Goal: Browse casually: Explore the website without a specific task or goal

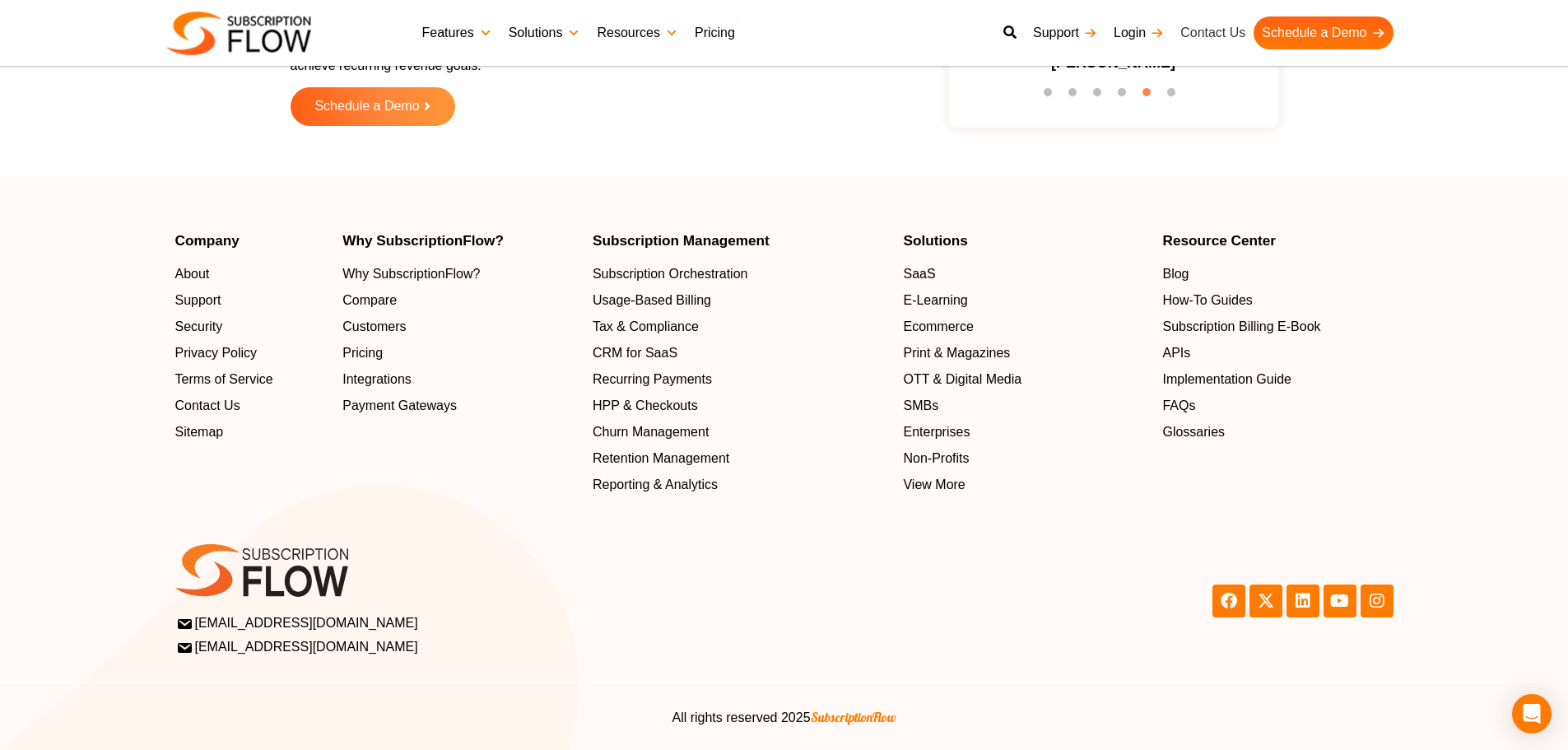
scroll to position [5268, 0]
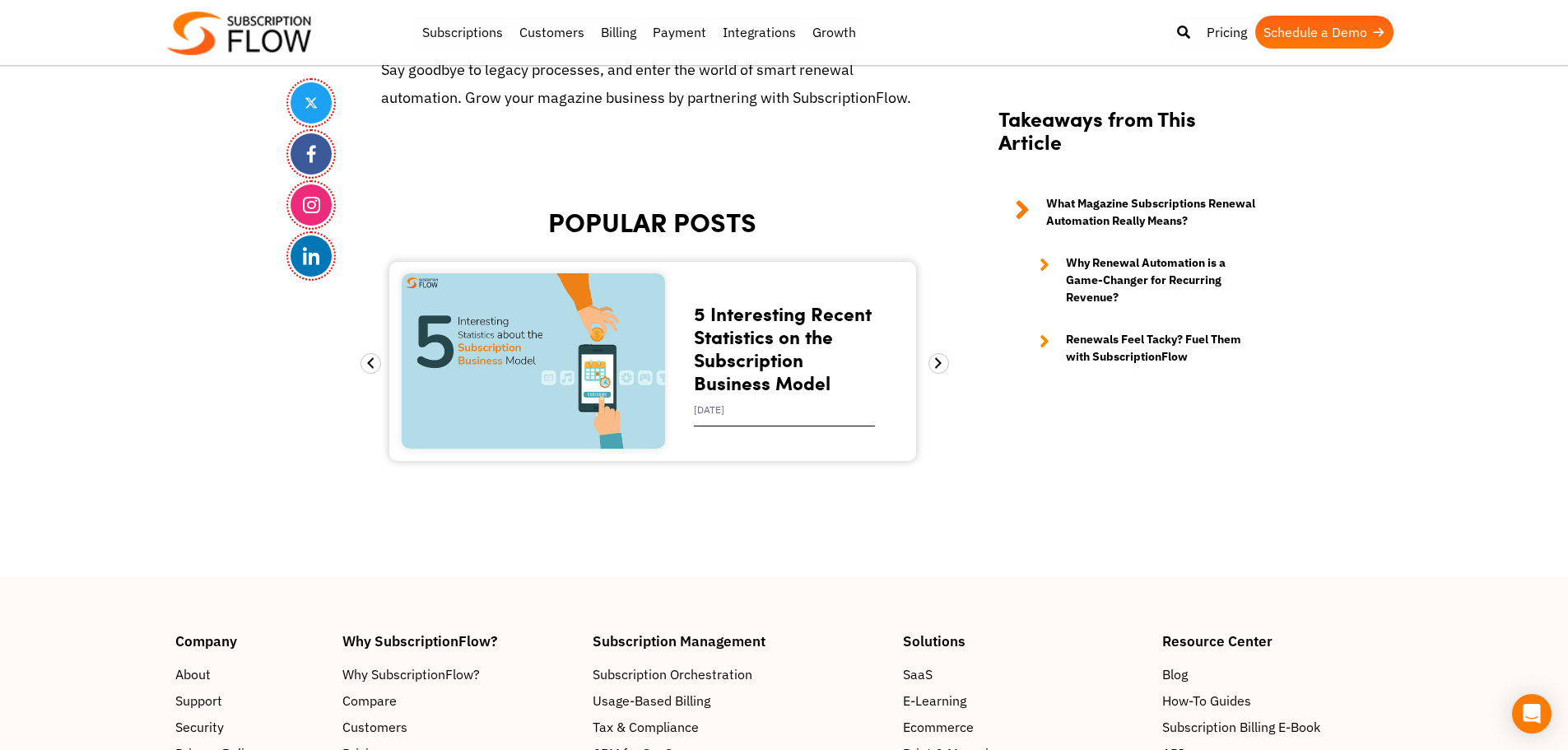
scroll to position [5846, 0]
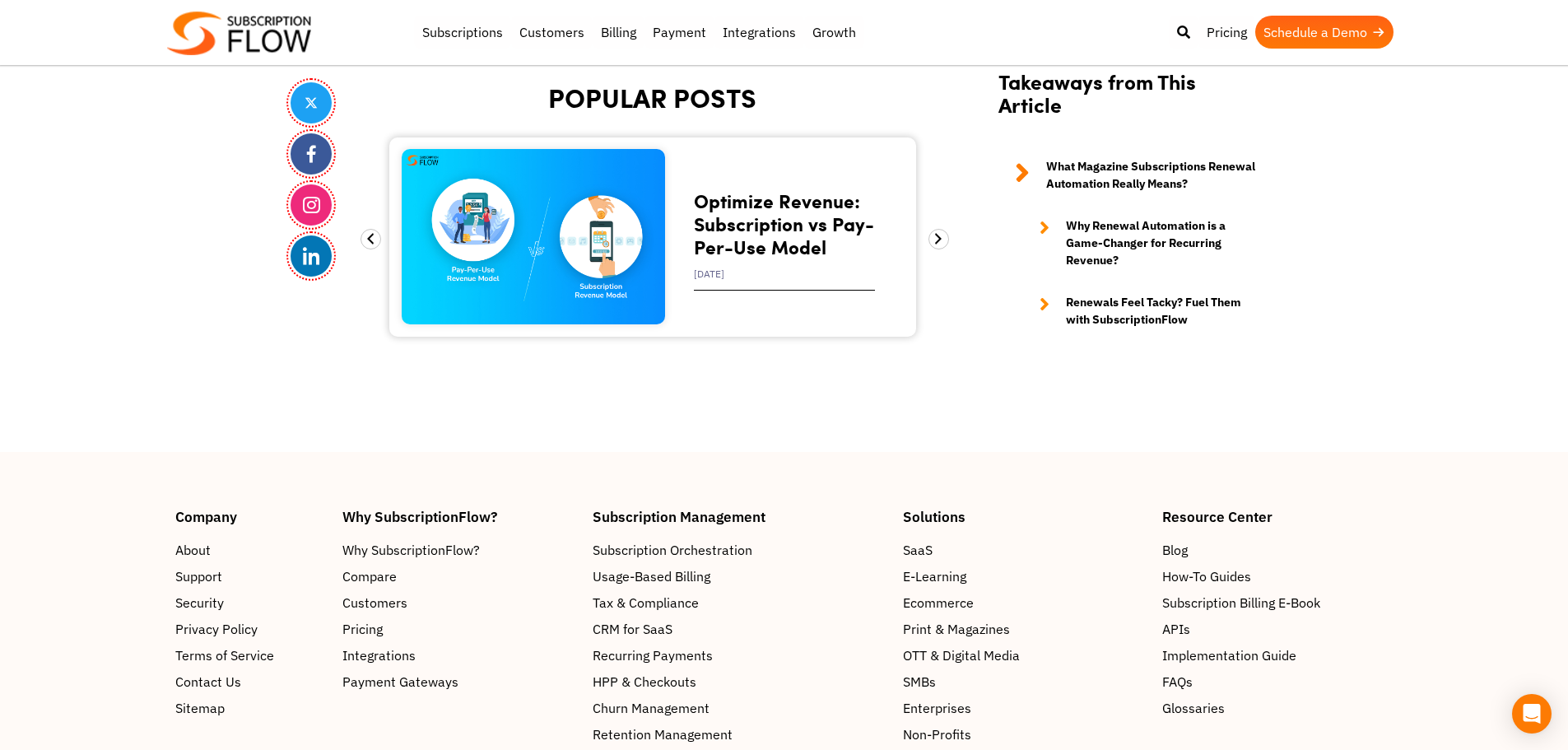
click at [251, 40] on img at bounding box center [239, 33] width 144 height 43
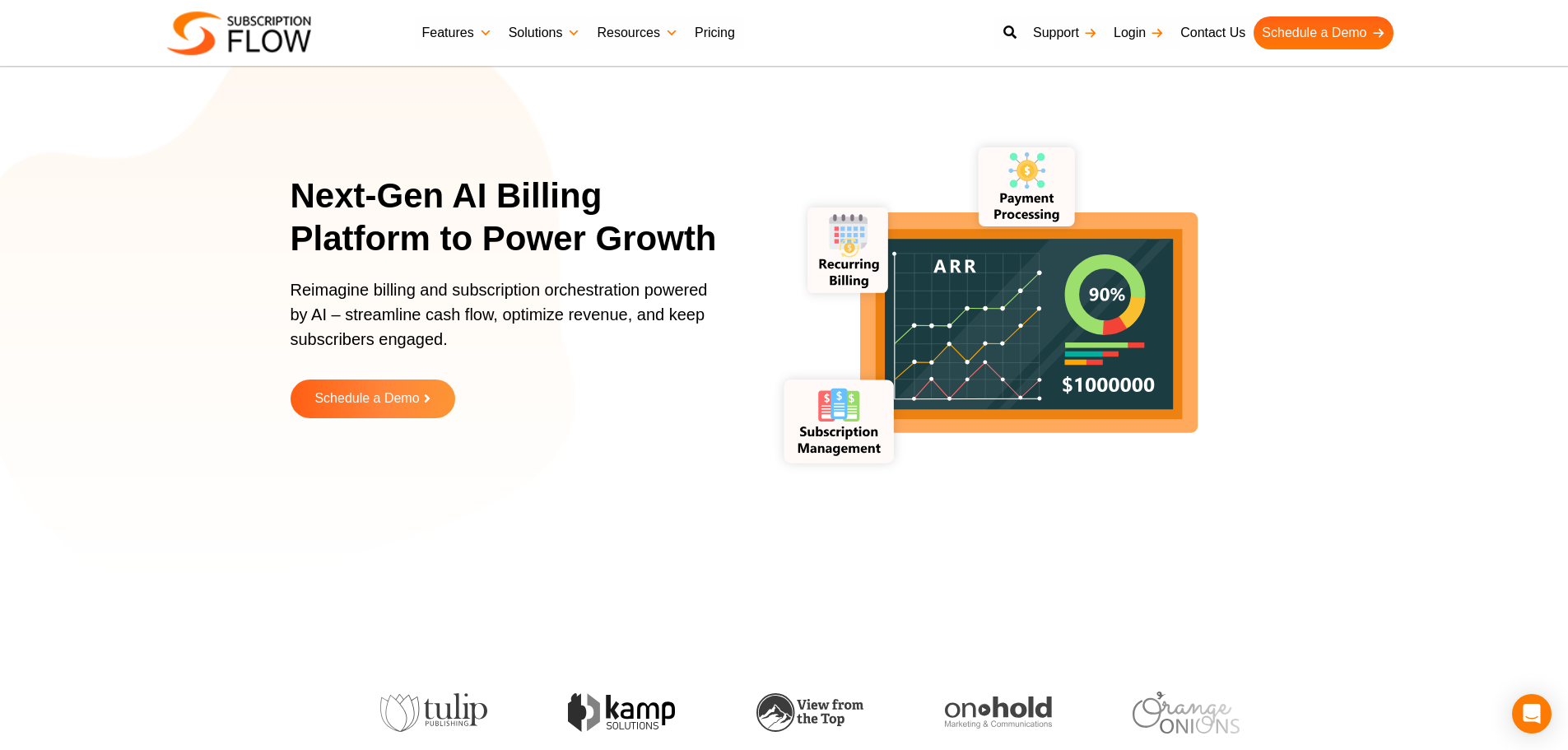
drag, startPoint x: 207, startPoint y: 279, endPoint x: 287, endPoint y: 210, distance: 105.6
click at [207, 279] on section "Next-Gen AI Billing Platform to Power Growth Reimagine billing and subscription…" at bounding box center [784, 308] width 1568 height 535
